Goal: Task Accomplishment & Management: Manage account settings

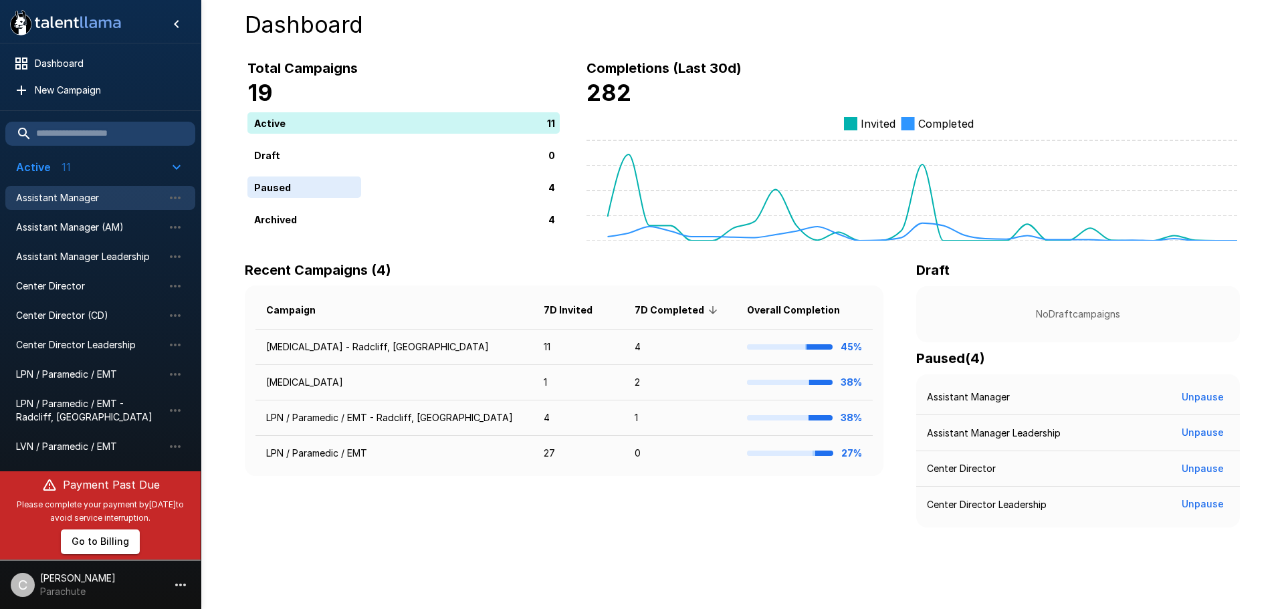
click at [69, 187] on div "Assistant Manager" at bounding box center [100, 198] width 190 height 24
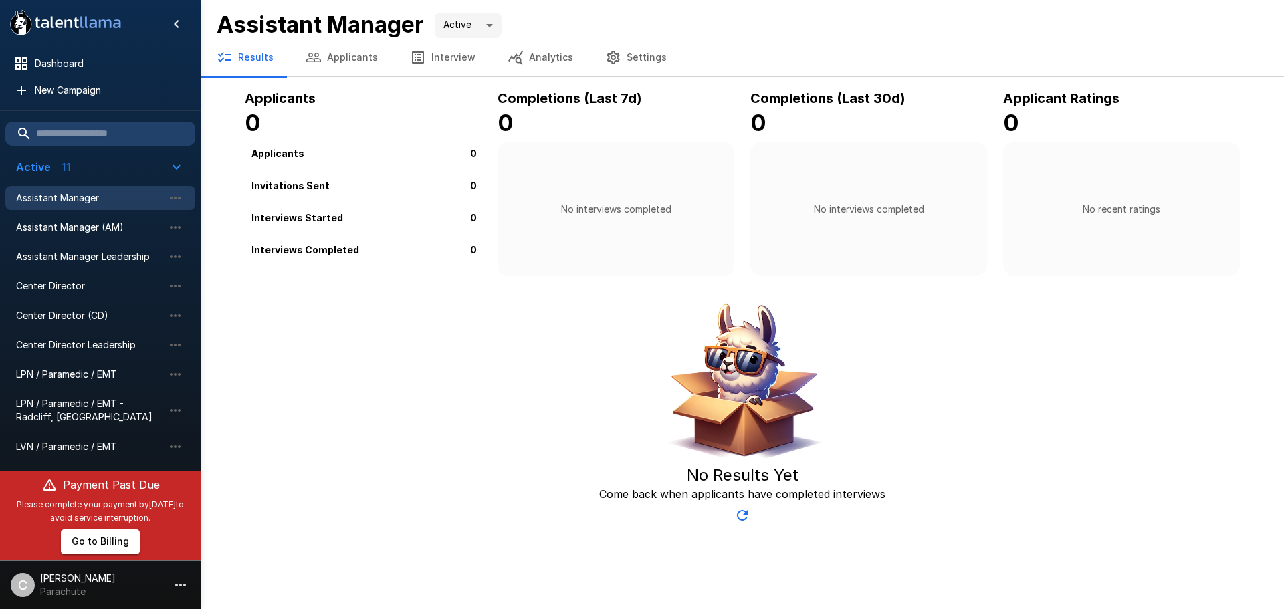
click at [651, 56] on button "Settings" at bounding box center [636, 57] width 94 height 37
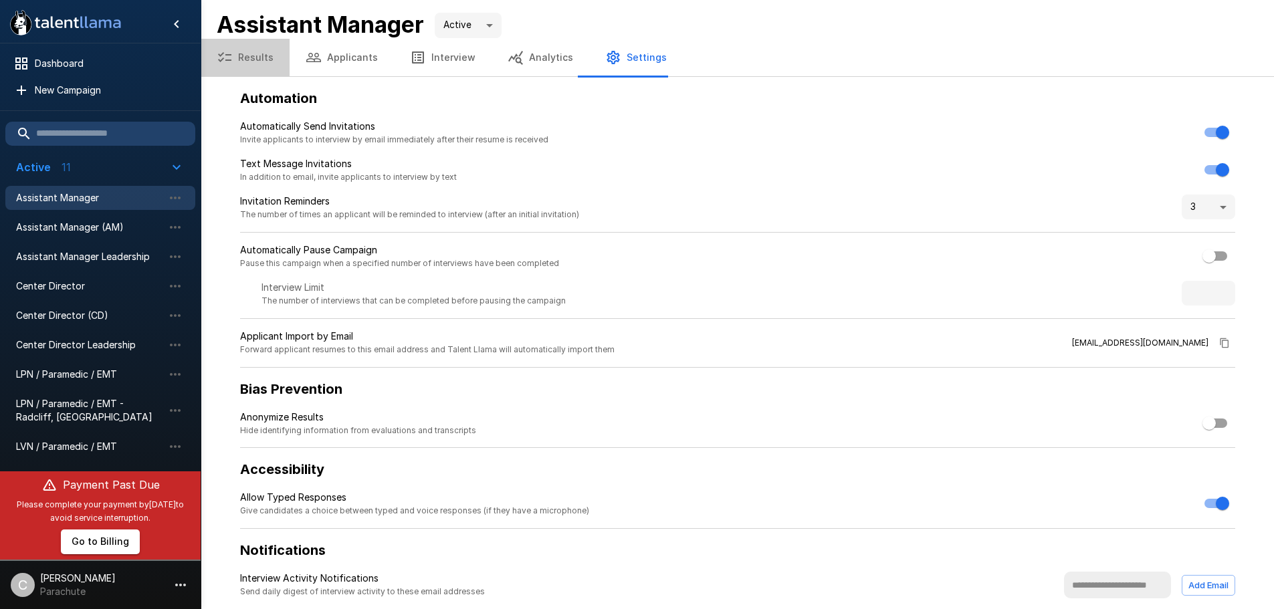
click at [254, 58] on button "Results" at bounding box center [245, 57] width 89 height 37
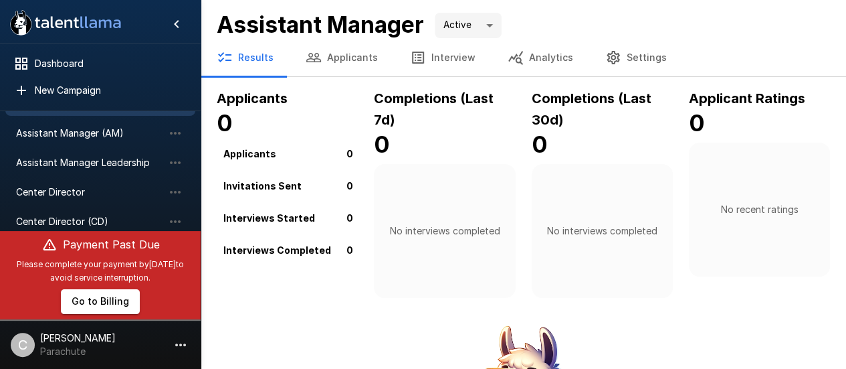
scroll to position [95, 0]
drag, startPoint x: 393, startPoint y: 64, endPoint x: 402, endPoint y: 138, distance: 75.5
click at [402, 138] on div ".st0{fill:#FFFFFF;} .st1{fill:#76a4ed;} Dashboard New Campaign Active 11 Assist…" at bounding box center [523, 275] width 645 height 550
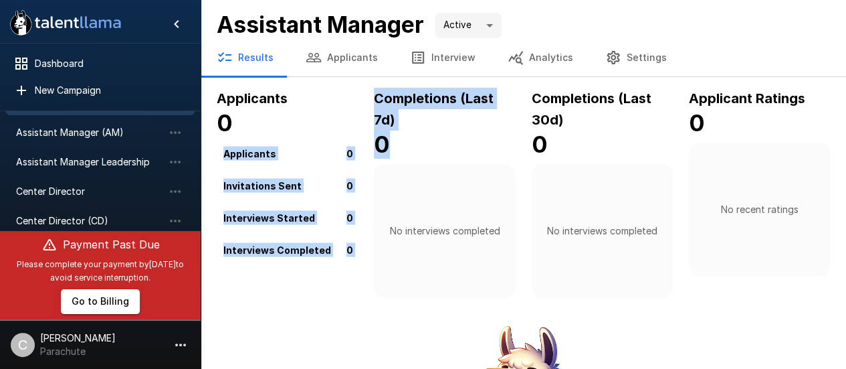
drag, startPoint x: 402, startPoint y: 138, endPoint x: 361, endPoint y: 72, distance: 78.4
click at [361, 72] on div ".st0{fill:#FFFFFF;} .st1{fill:#76a4ed;} Dashboard New Campaign Active 11 Assist…" at bounding box center [523, 275] width 645 height 550
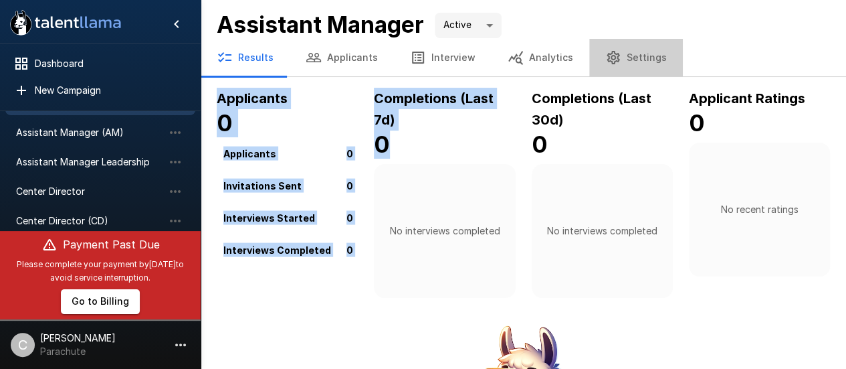
click at [625, 54] on button "Settings" at bounding box center [636, 57] width 94 height 37
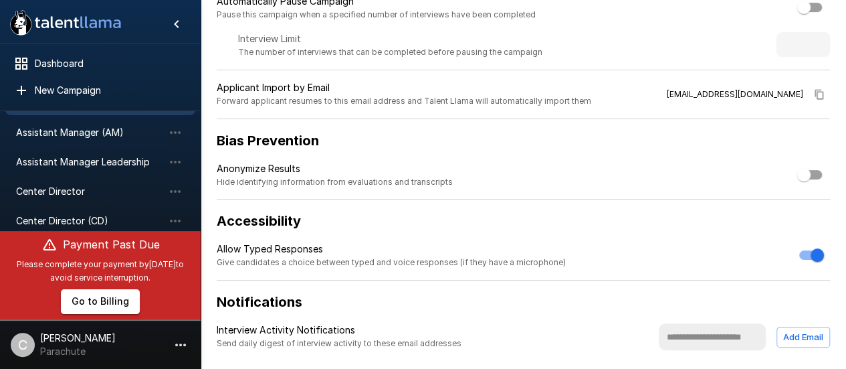
scroll to position [250, 0]
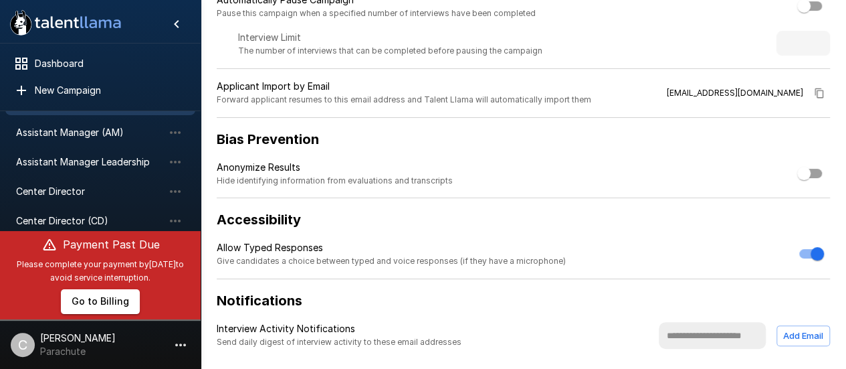
click at [720, 336] on input "text" at bounding box center [712, 335] width 107 height 27
type input "**********"
click at [806, 340] on button "Add Email" at bounding box center [804, 335] width 54 height 21
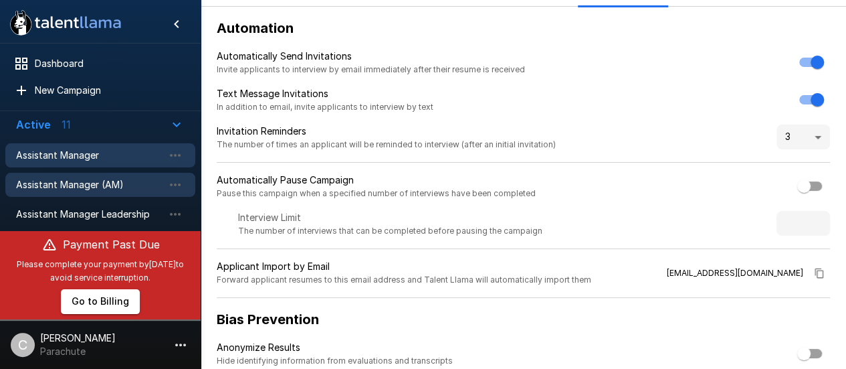
scroll to position [43, 0]
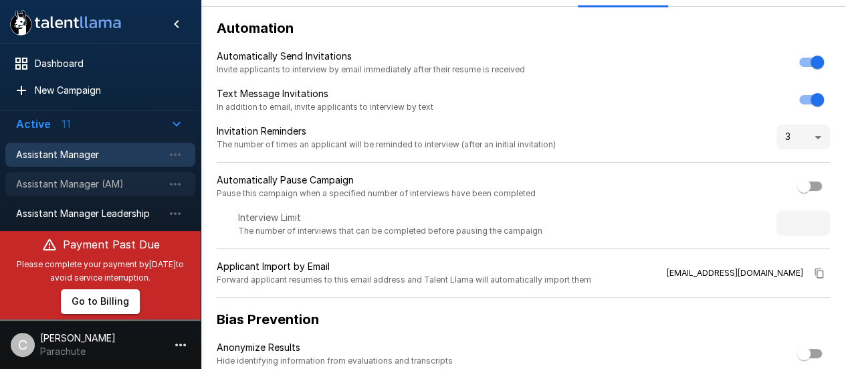
click at [100, 192] on div "Assistant Manager (AM)" at bounding box center [100, 184] width 190 height 24
